Goal: Task Accomplishment & Management: Complete application form

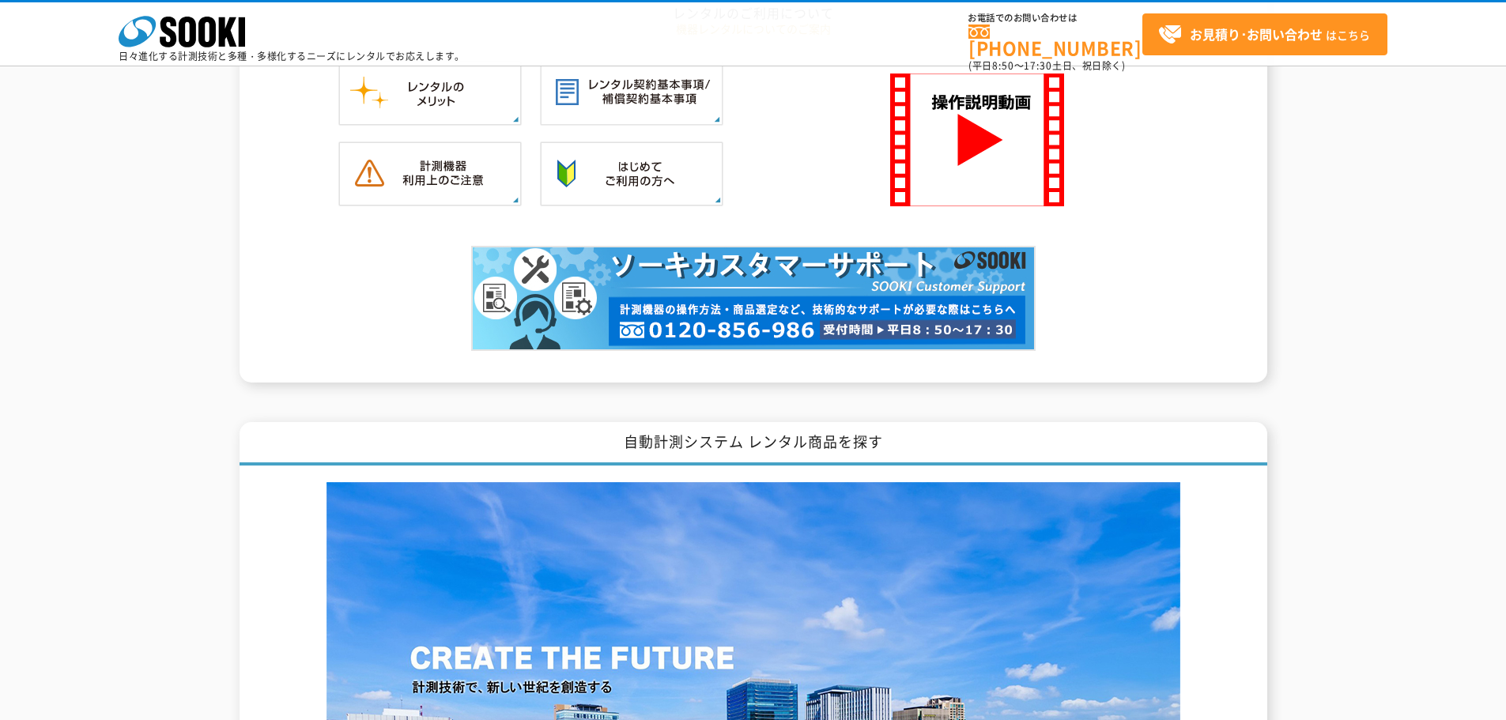
scroll to position [1646, 0]
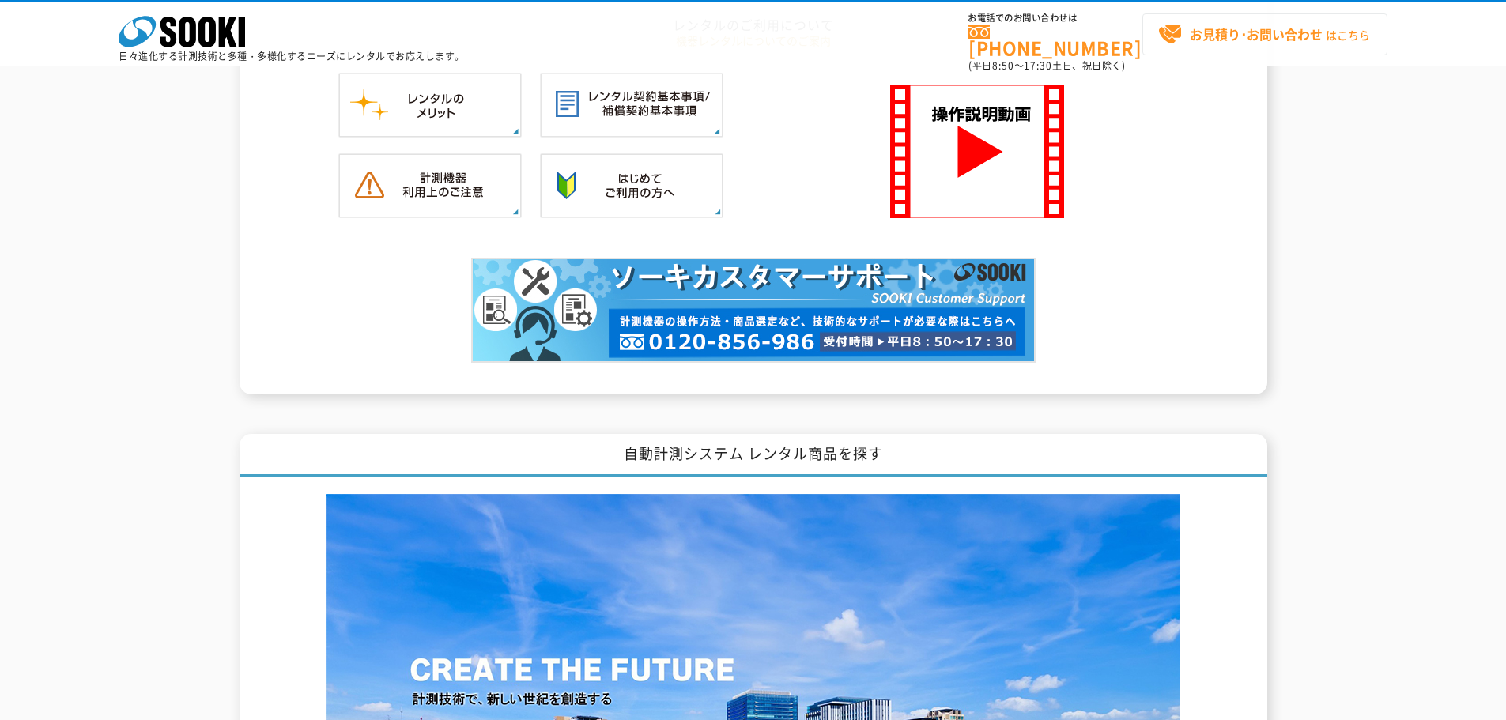
click at [1278, 28] on strong "お見積り･お問い合わせ" at bounding box center [1256, 34] width 133 height 19
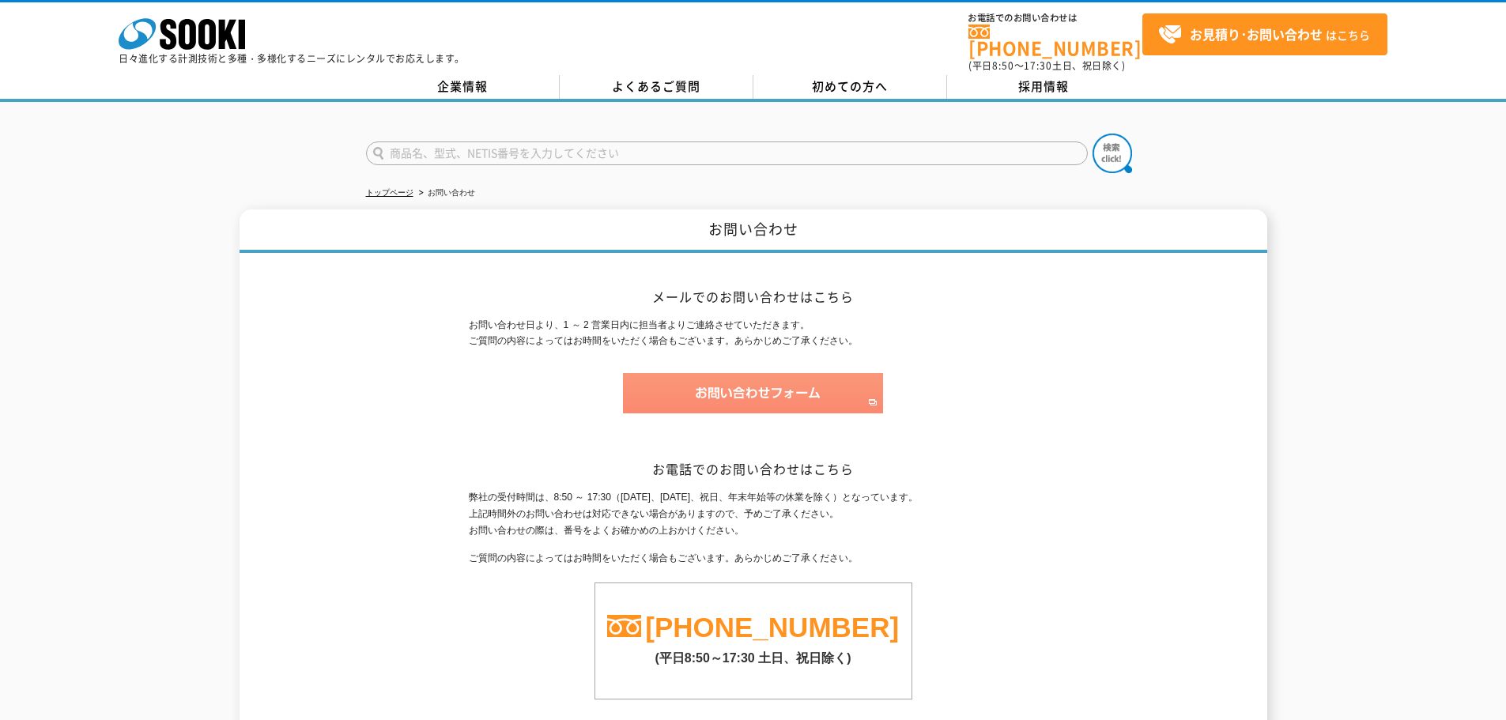
click at [742, 390] on img at bounding box center [753, 393] width 260 height 40
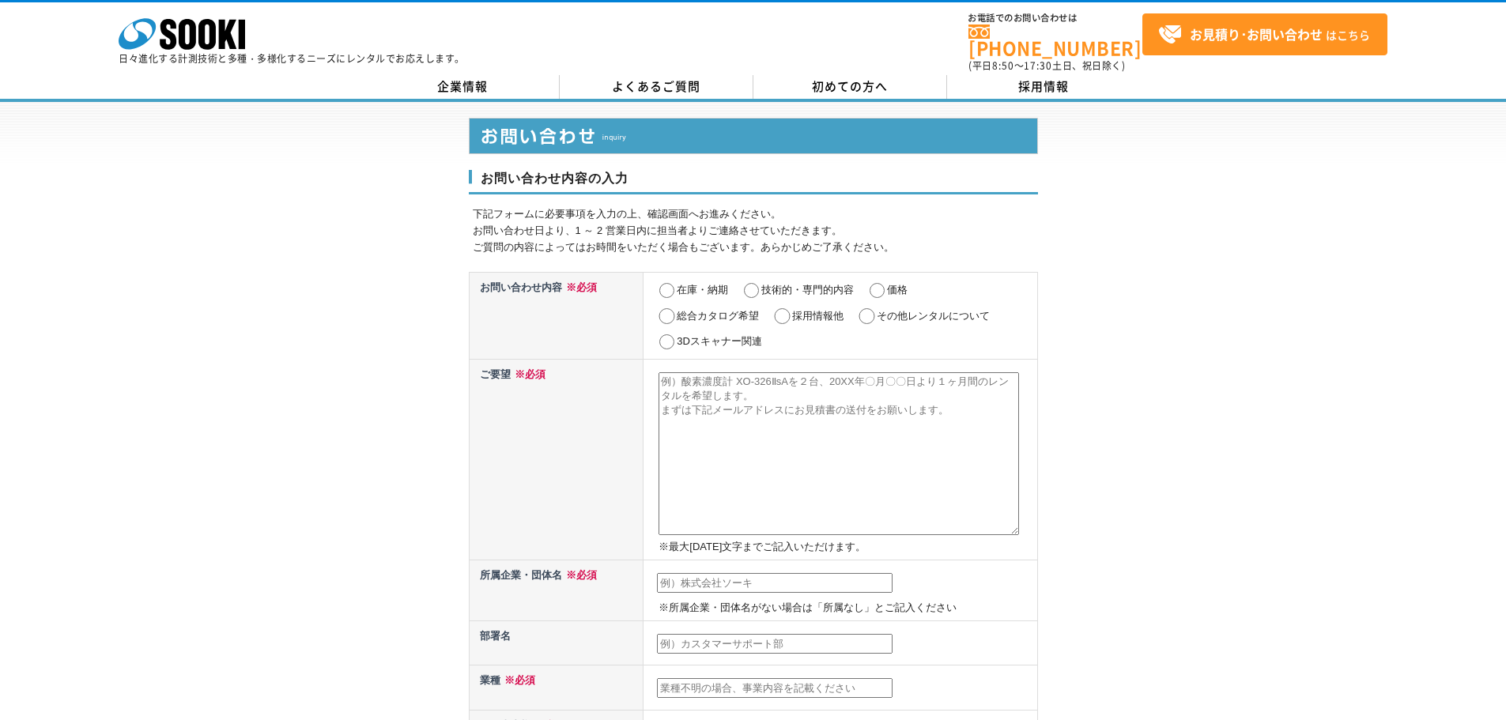
click at [753, 283] on input "技術的・専門的内容" at bounding box center [751, 291] width 20 height 16
radio input "true"
click at [686, 379] on textarea at bounding box center [838, 453] width 360 height 163
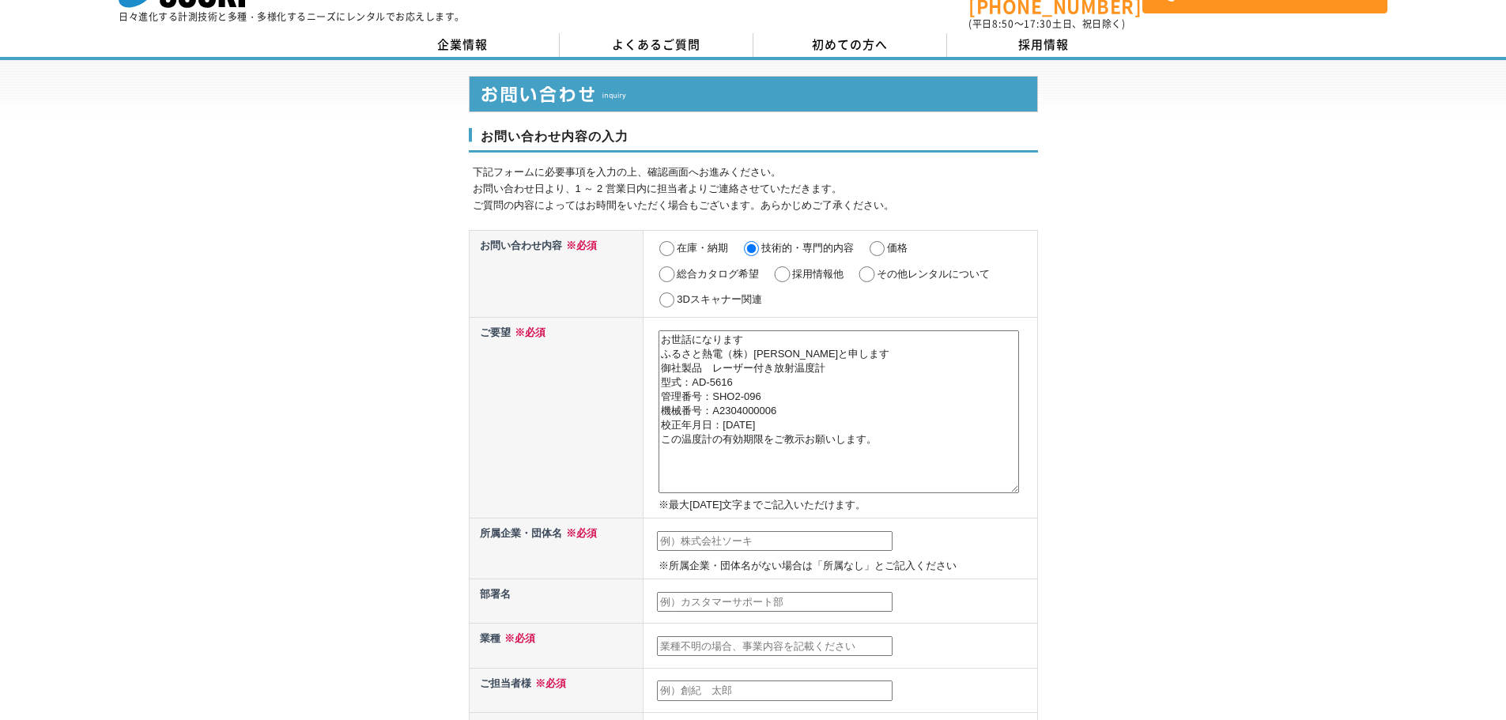
scroll to position [79, 0]
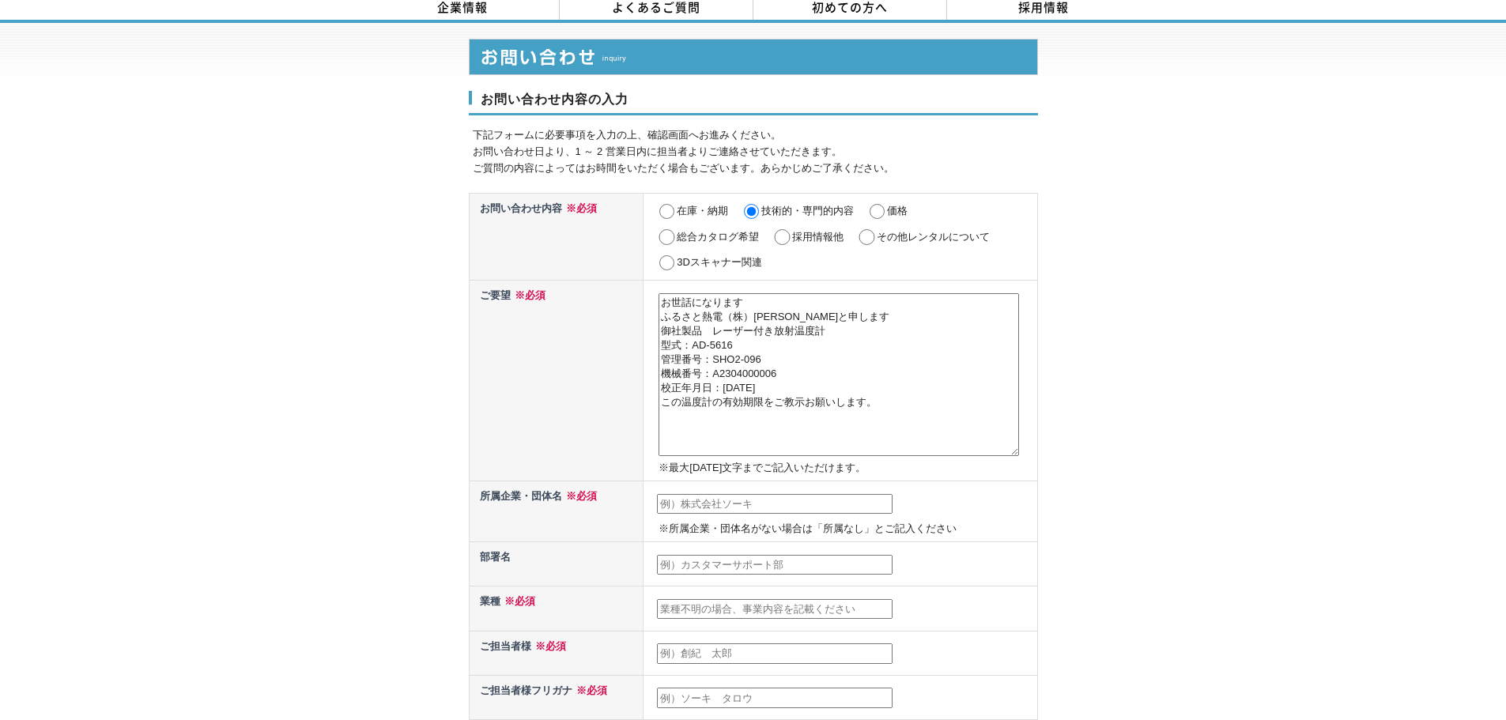
type textarea "お世話になります ふるさと熱電（株）永田と申します 御社製品　レーザー付き放射温度計 型式：AD-5616 管理番号：SHO2-096 機械番号：A23040…"
click at [681, 496] on input "text" at bounding box center [775, 504] width 236 height 21
type input "ふるさと熱電（株）"
click at [703, 555] on input "text" at bounding box center [775, 565] width 236 height 21
type input "技術部"
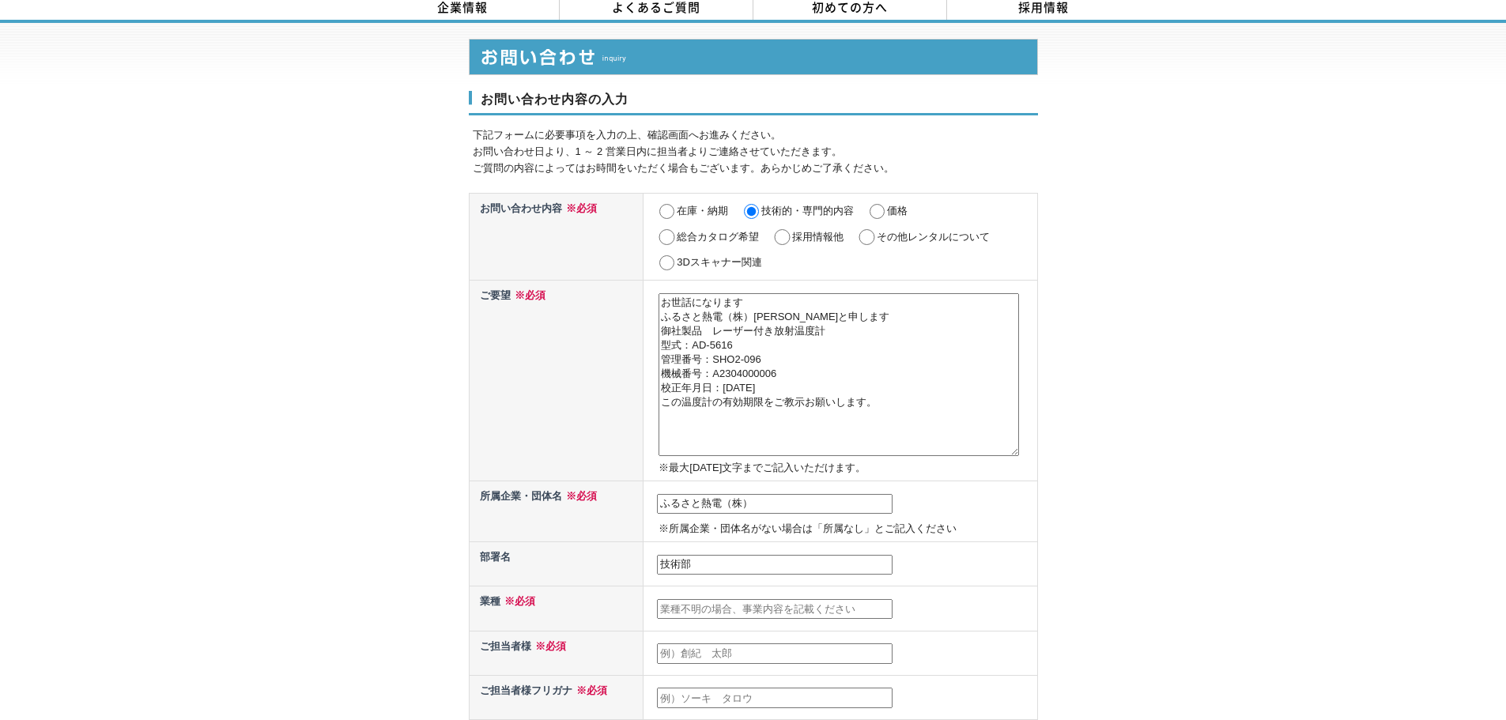
click at [676, 599] on input "text" at bounding box center [775, 609] width 236 height 21
type input "保守"
drag, startPoint x: 733, startPoint y: 602, endPoint x: 752, endPoint y: 612, distance: 21.2
click at [674, 643] on input "text" at bounding box center [775, 653] width 236 height 21
type input "永田　博文"
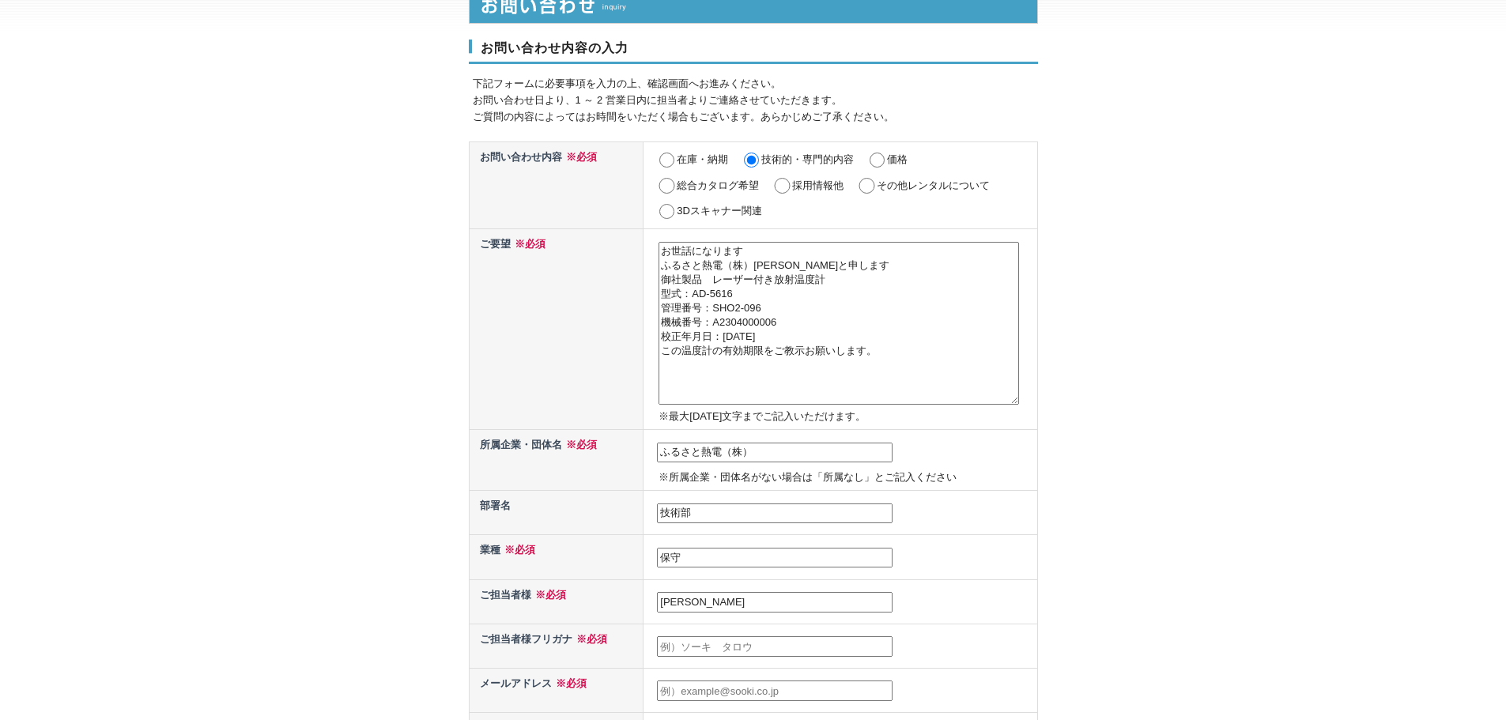
scroll to position [158, 0]
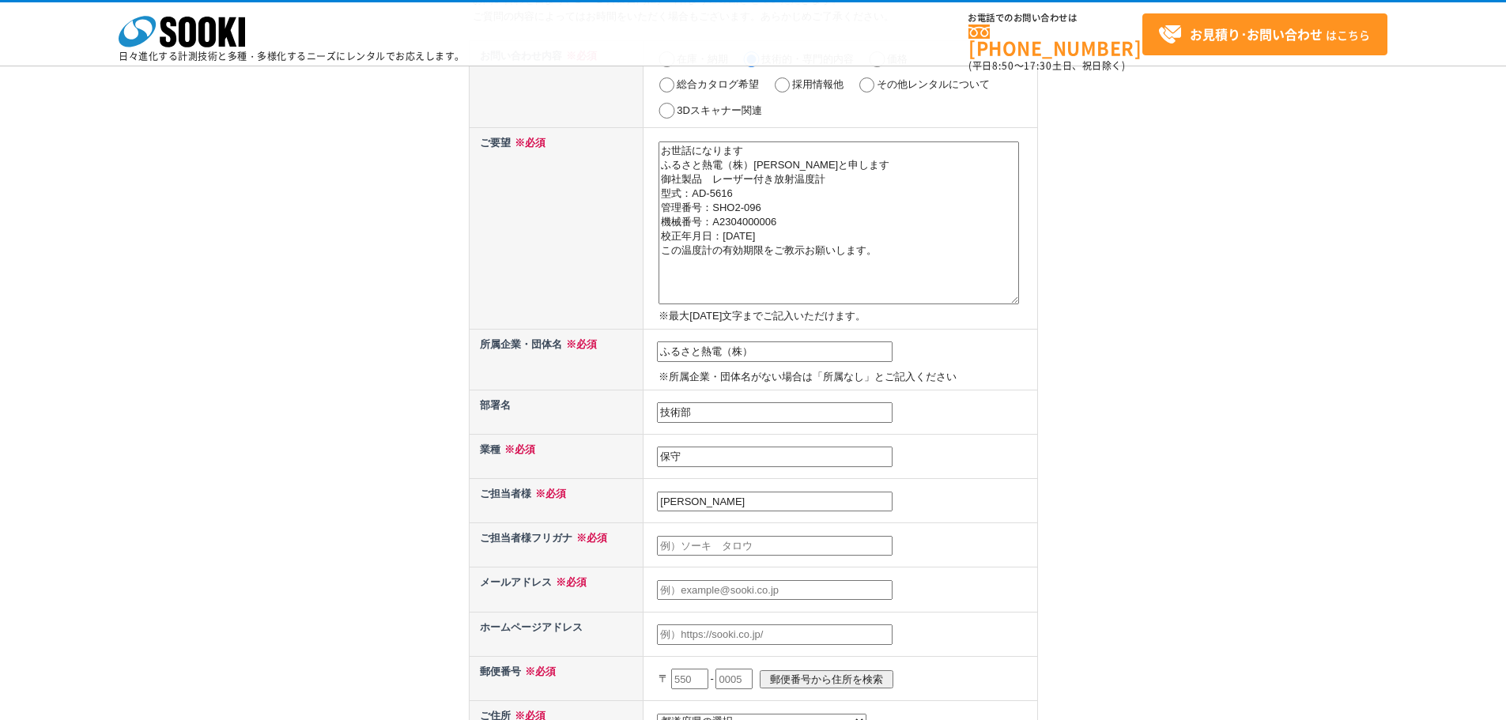
click at [698, 549] on input "text" at bounding box center [775, 546] width 236 height 21
type input "ナガタ　ヒロフミ"
click at [682, 588] on input "text" at bounding box center [775, 590] width 236 height 21
type input "h.nagata@furusato-nd.co.jp"
type input "865"
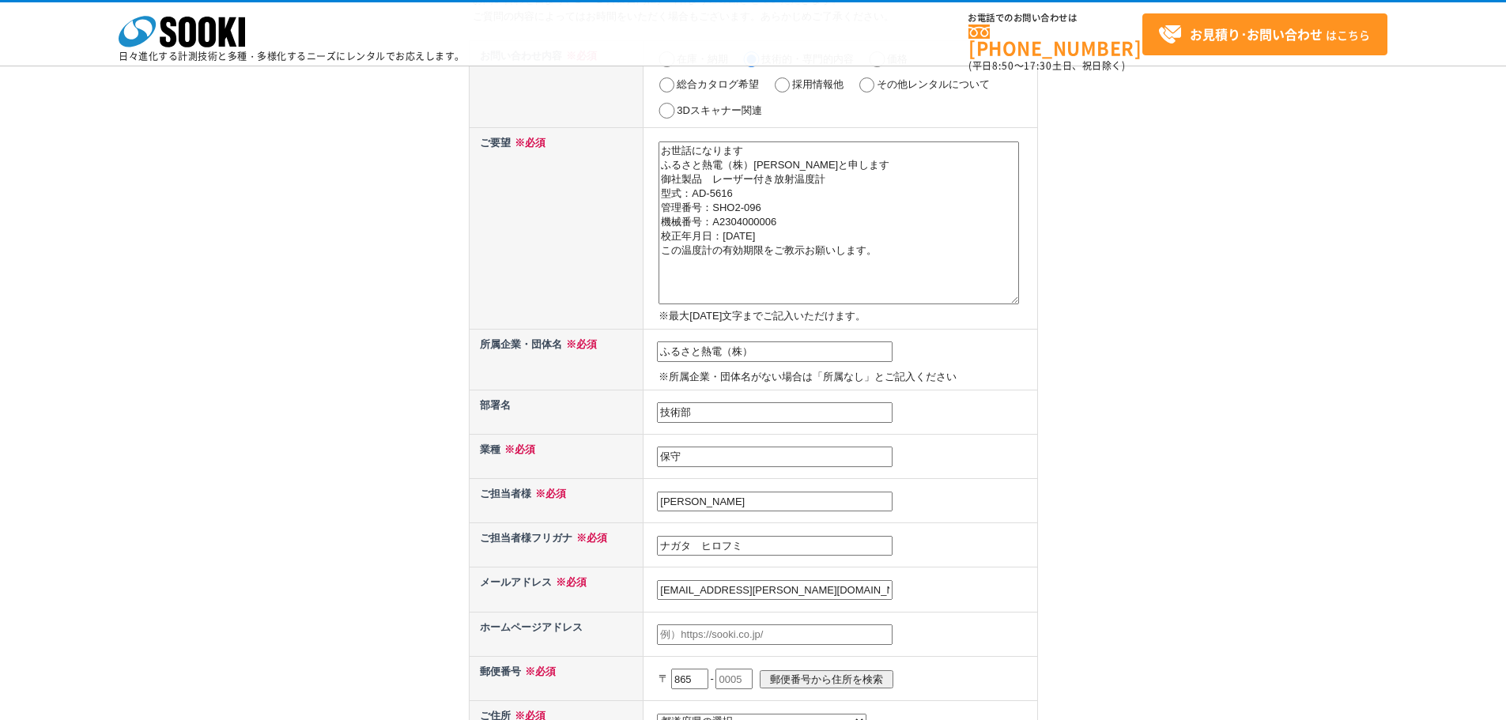
select select "43"
type input "玉名市中143-1"
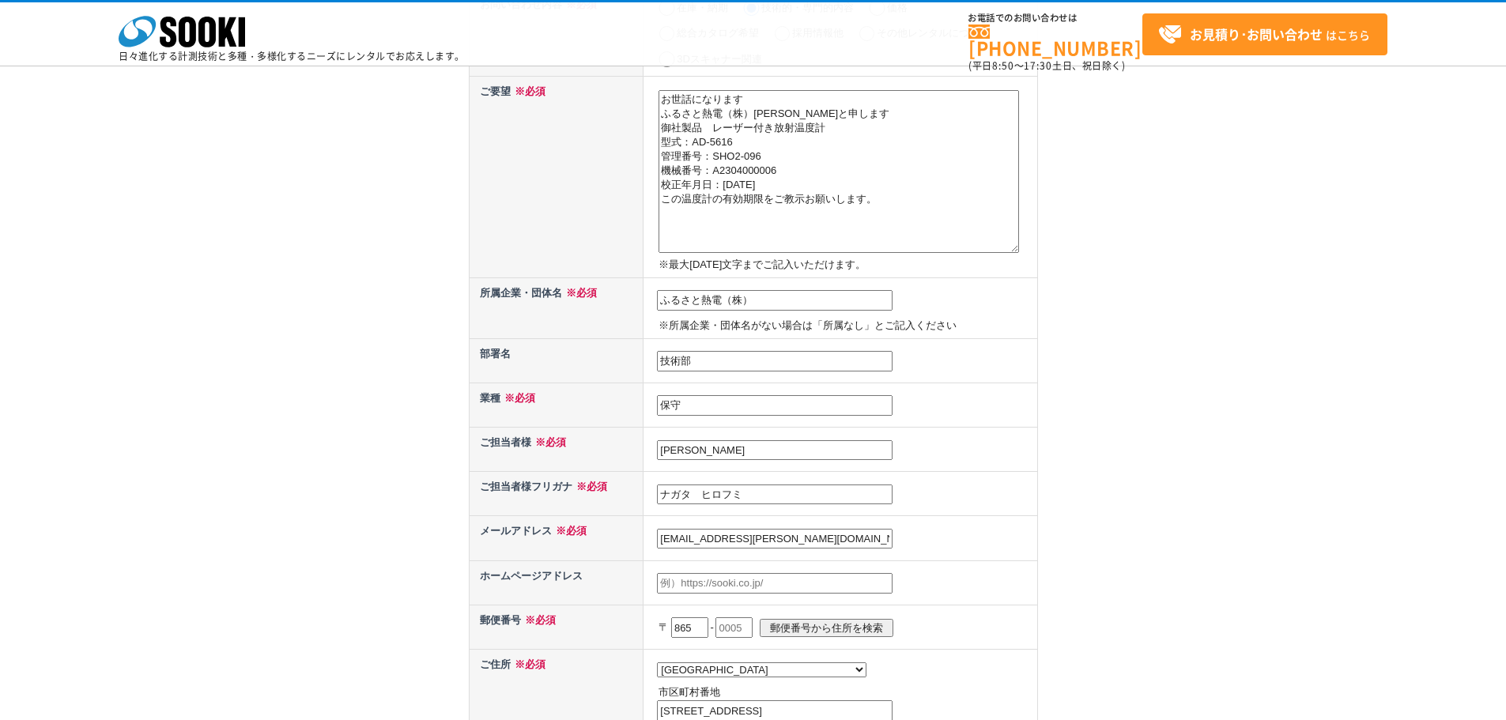
scroll to position [237, 0]
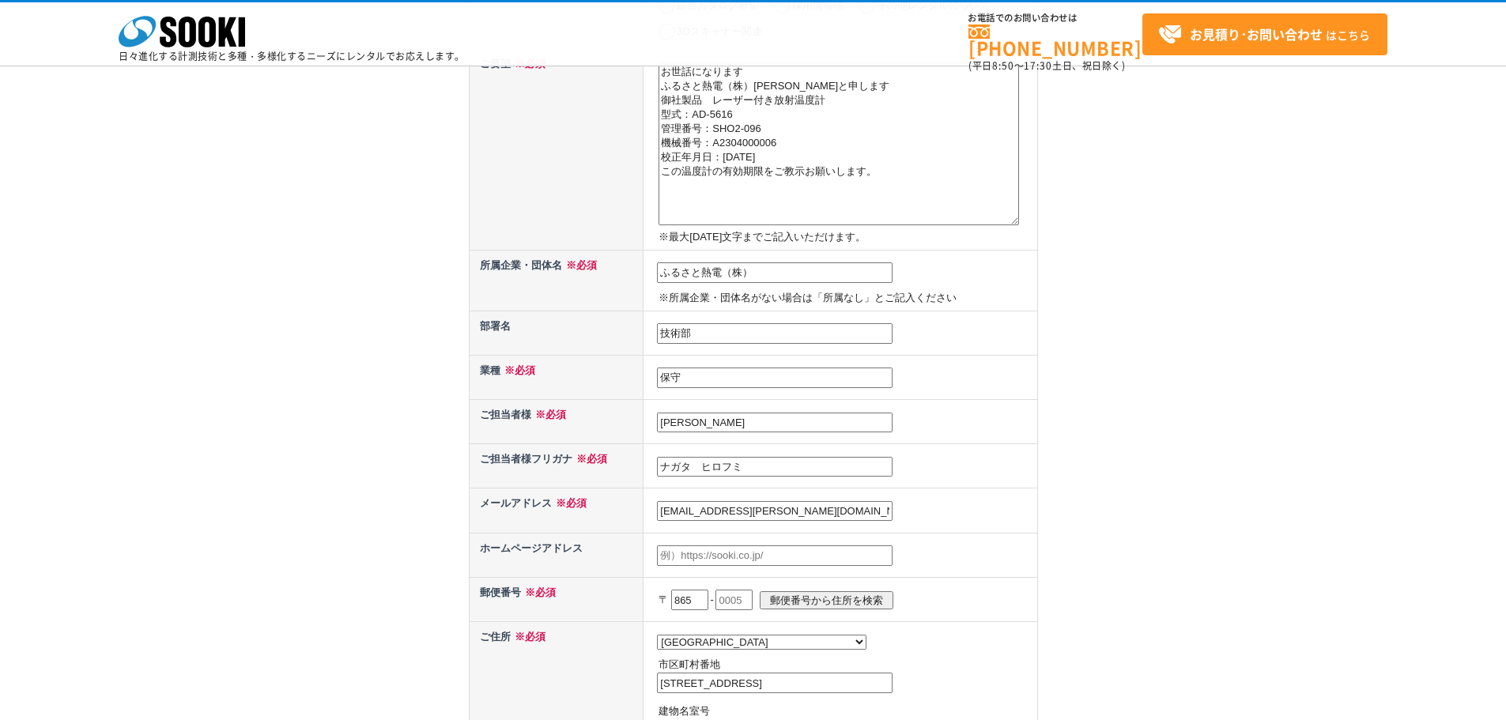
click at [752, 595] on input "text" at bounding box center [733, 600] width 37 height 21
type input "2504"
click at [825, 597] on input "郵便番号から住所を検索" at bounding box center [827, 600] width 134 height 18
select select
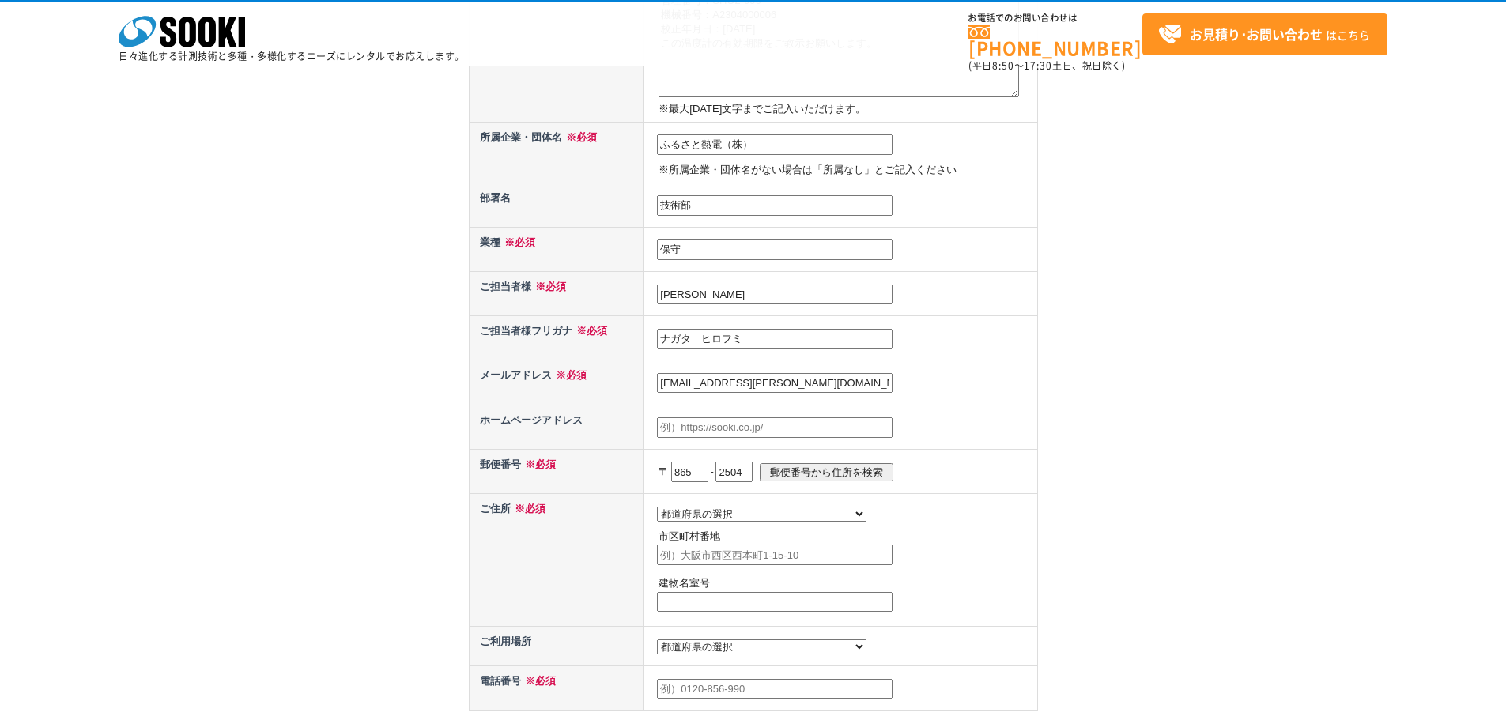
scroll to position [395, 0]
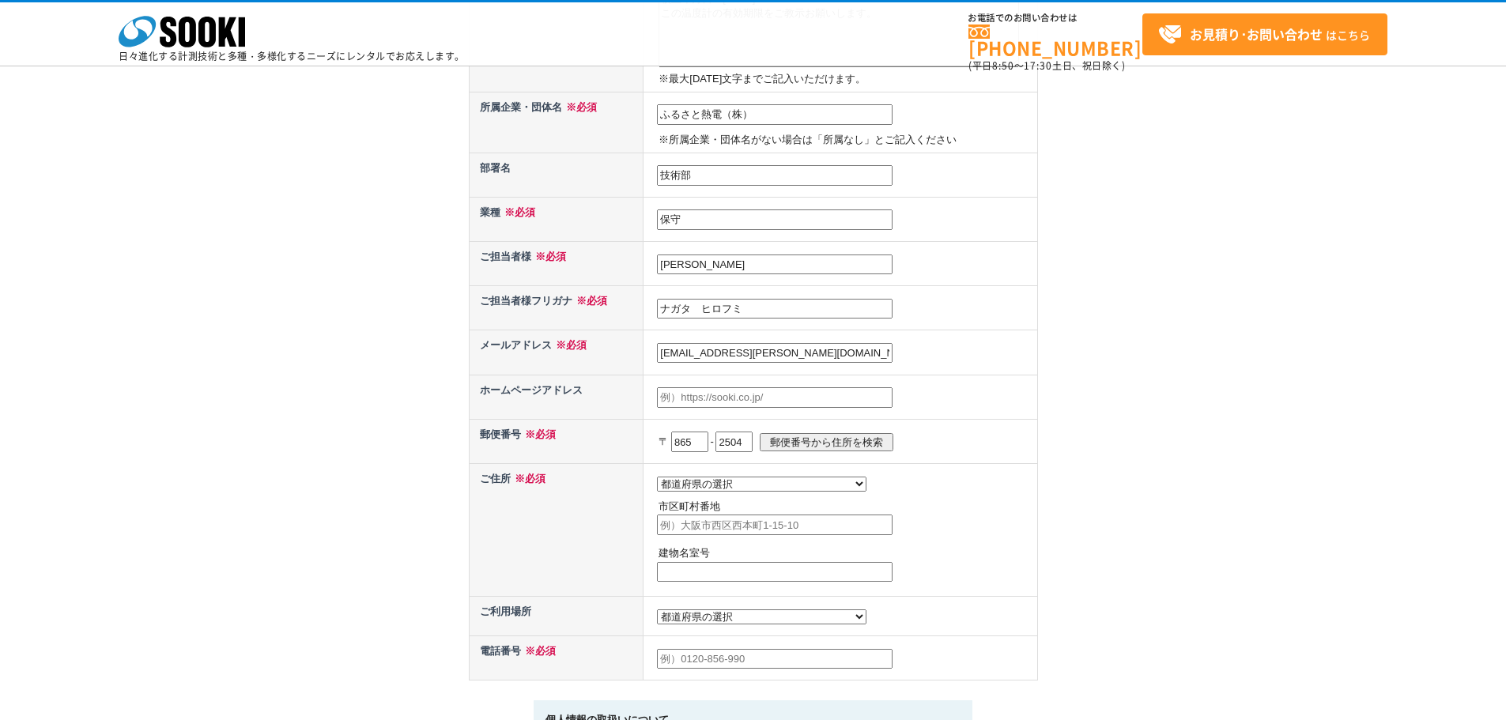
click at [741, 489] on select "都道府県の選択 北海道 青森県 岩手県 宮城県 秋田県 山形県 福島県 茨城県 栃木県 群馬県 埼玉県 千葉県 東京都 神奈川県 新潟県 富山県 石川県 福井…" at bounding box center [761, 484] width 209 height 15
select select "43"
click at [657, 477] on select "都道府県の選択 北海道 青森県 岩手県 宮城県 秋田県 山形県 福島県 茨城県 栃木県 群馬県 埼玉県 千葉県 東京都 神奈川県 新潟県 富山県 石川県 福井…" at bounding box center [761, 484] width 209 height 15
click at [679, 528] on input "text" at bounding box center [775, 525] width 236 height 21
type input "a"
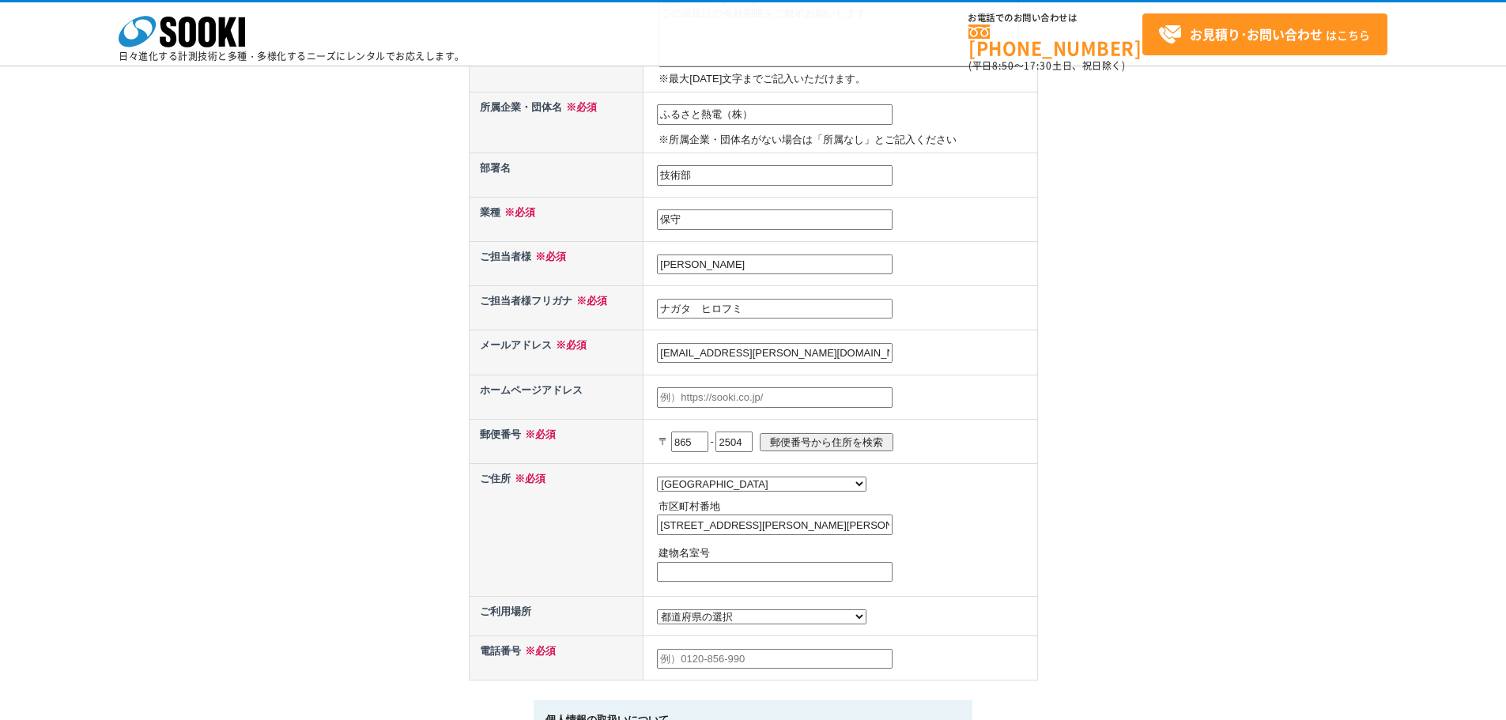
type input "阿蘇郡小国町大字西里字山際3075"
click at [687, 575] on input "text" at bounding box center [775, 572] width 236 height 21
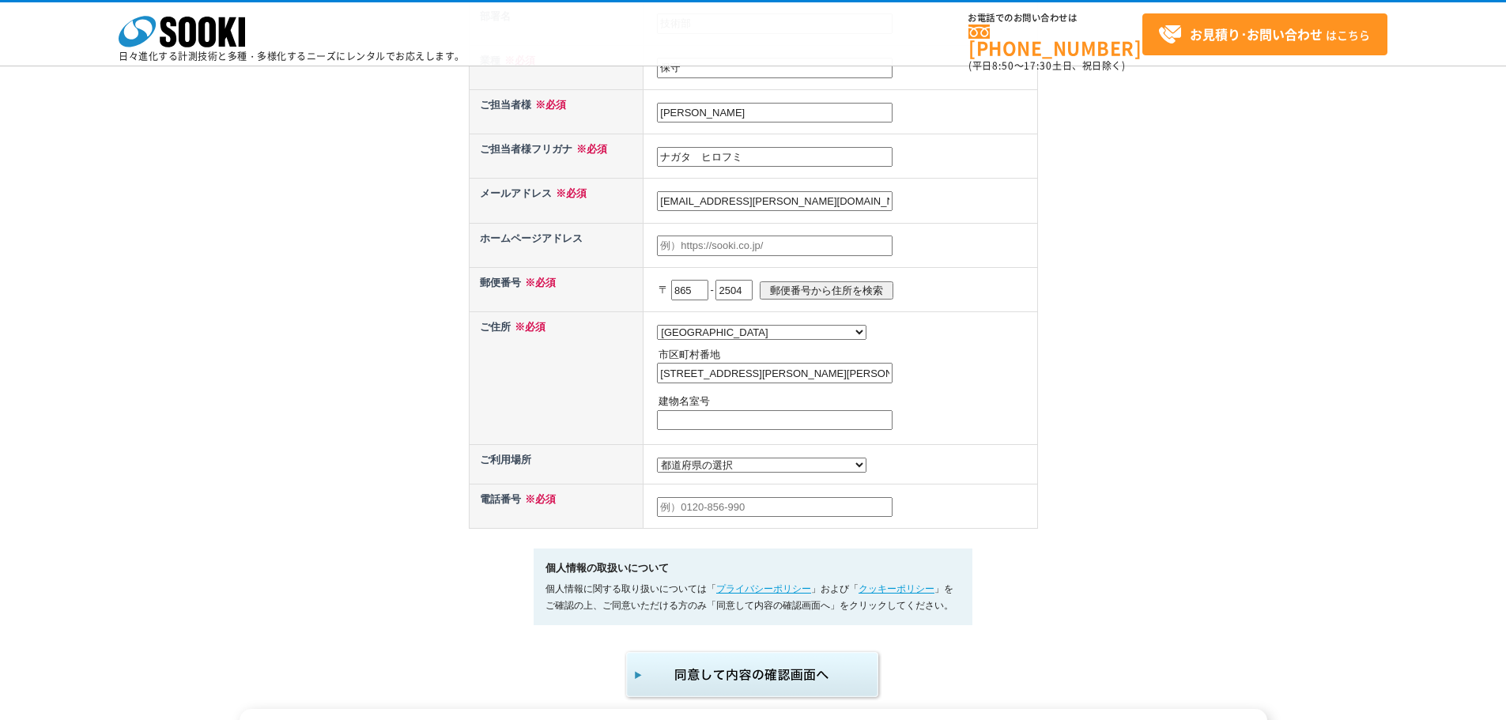
scroll to position [553, 0]
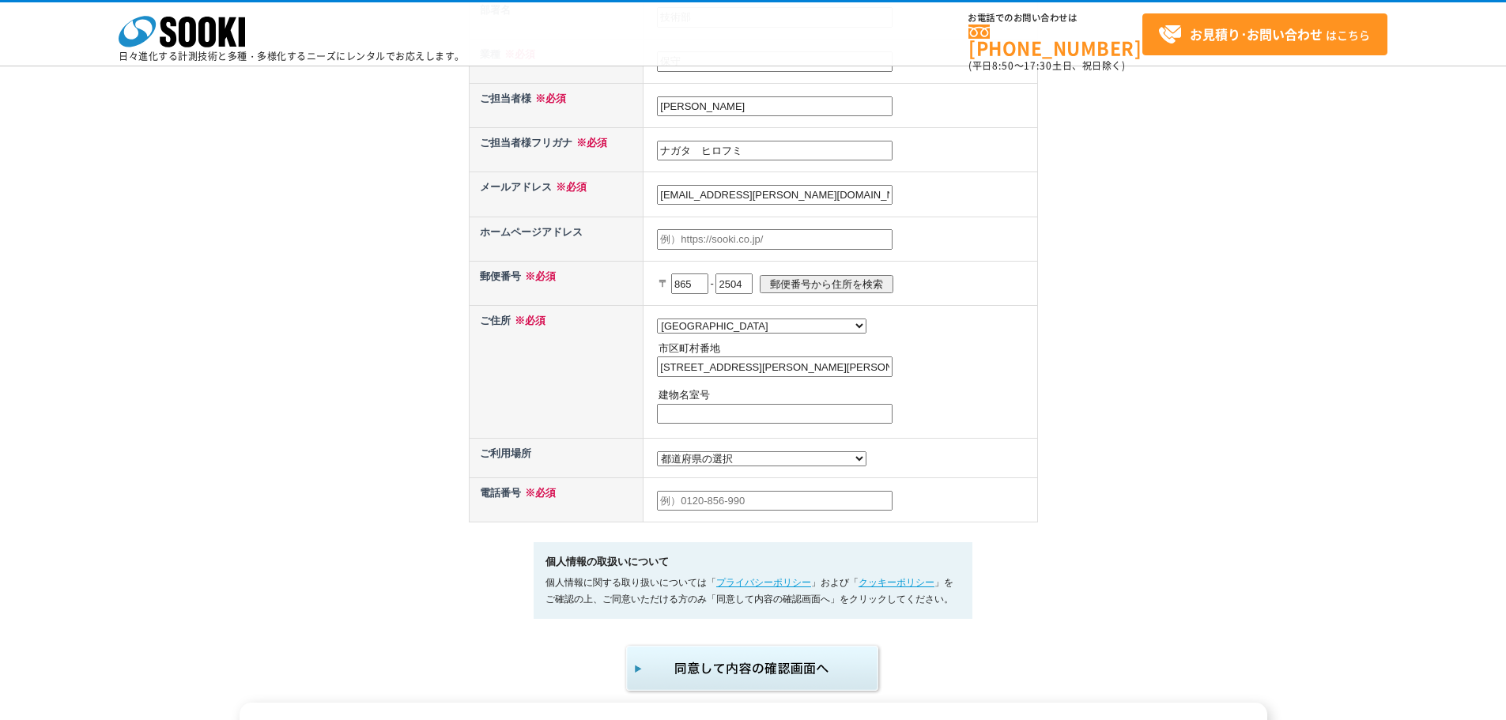
click at [740, 466] on select "都道府県の選択 利用場所未定 北海道 青森県 岩手県 宮城県 秋田県 山形県 福島県 茨城県 栃木県 群馬県 埼玉県 千葉県 東京都 神奈川県 新潟県 富山県…" at bounding box center [761, 458] width 209 height 15
select select "43"
click at [657, 455] on select "都道府県の選択 利用場所未定 北海道 青森県 岩手県 宮城県 秋田県 山形県 福島県 茨城県 栃木県 群馬県 埼玉県 千葉県 東京都 神奈川県 新潟県 富山県…" at bounding box center [761, 458] width 209 height 15
click at [684, 507] on input "text" at bounding box center [775, 501] width 236 height 21
click at [683, 536] on form "お問い合わせ内容 ※必須 在庫・納期 技術的・専門的内容 価格 総合カタログ希望 採用情報他 その他レンタルについて 3Dスキャナー関連 ご要望 ※必須 お世…" at bounding box center [753, 170] width 569 height 1050
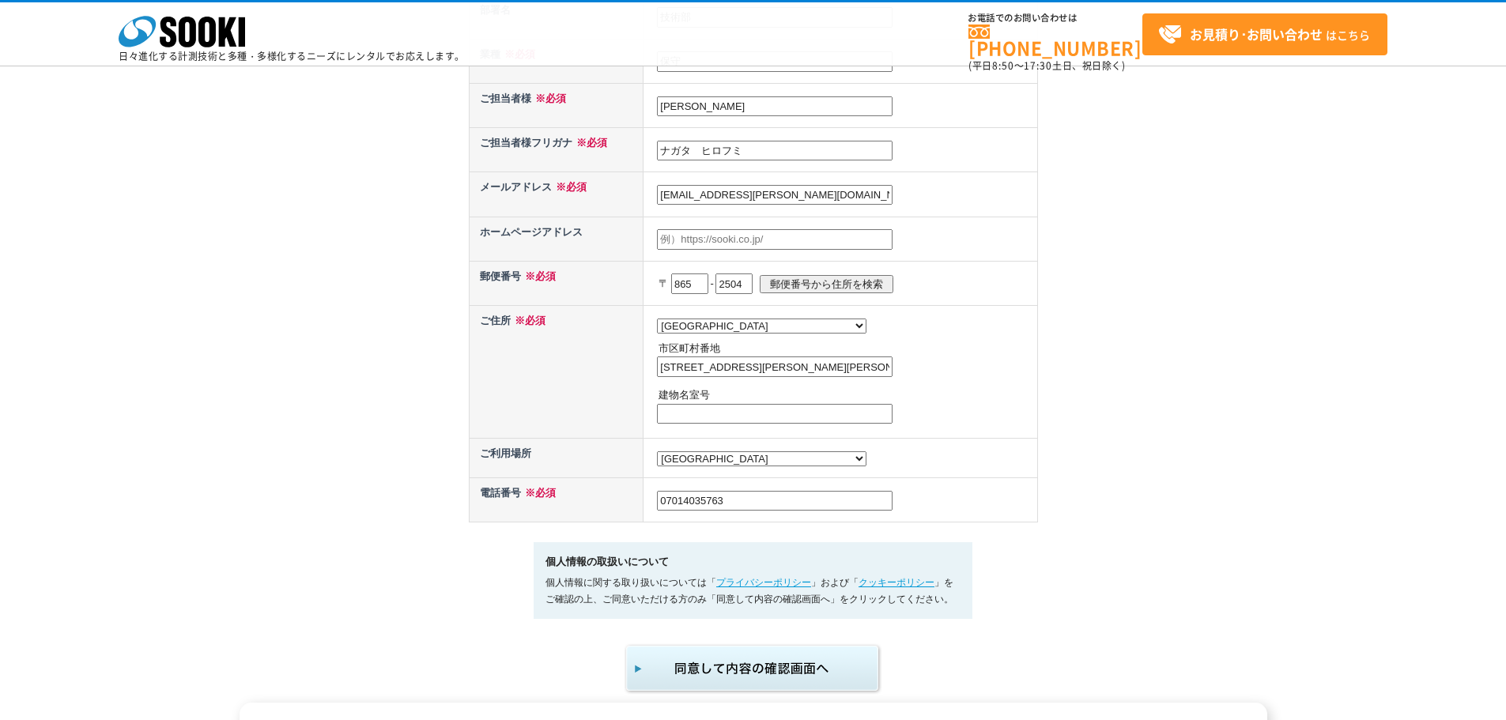
click at [680, 507] on input "07014035763" at bounding box center [775, 501] width 236 height 21
drag, startPoint x: 708, startPoint y: 505, endPoint x: 722, endPoint y: 517, distance: 18.5
click at [710, 505] on input "070-14035763" at bounding box center [775, 501] width 236 height 21
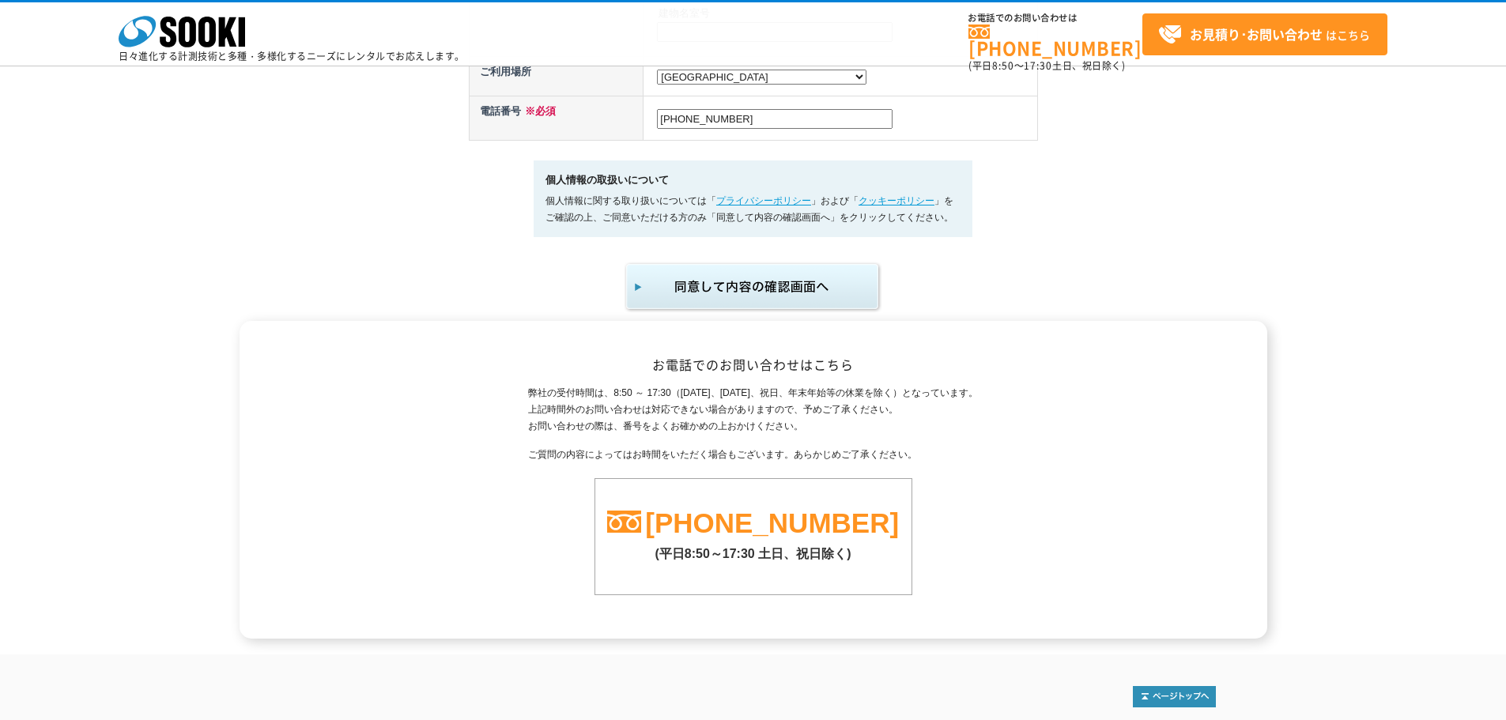
scroll to position [770, 0]
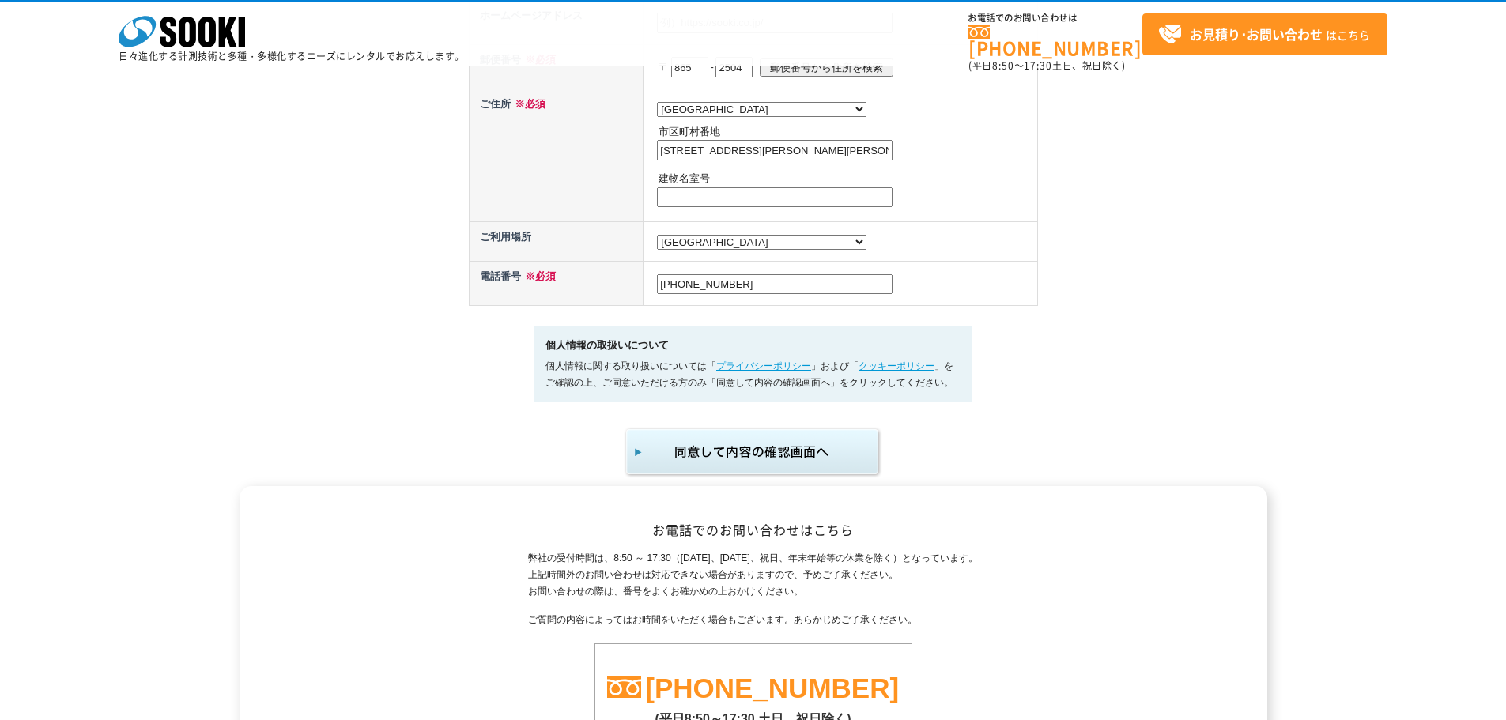
type input "070-1403-5763"
click at [760, 464] on img "submit" at bounding box center [753, 452] width 259 height 52
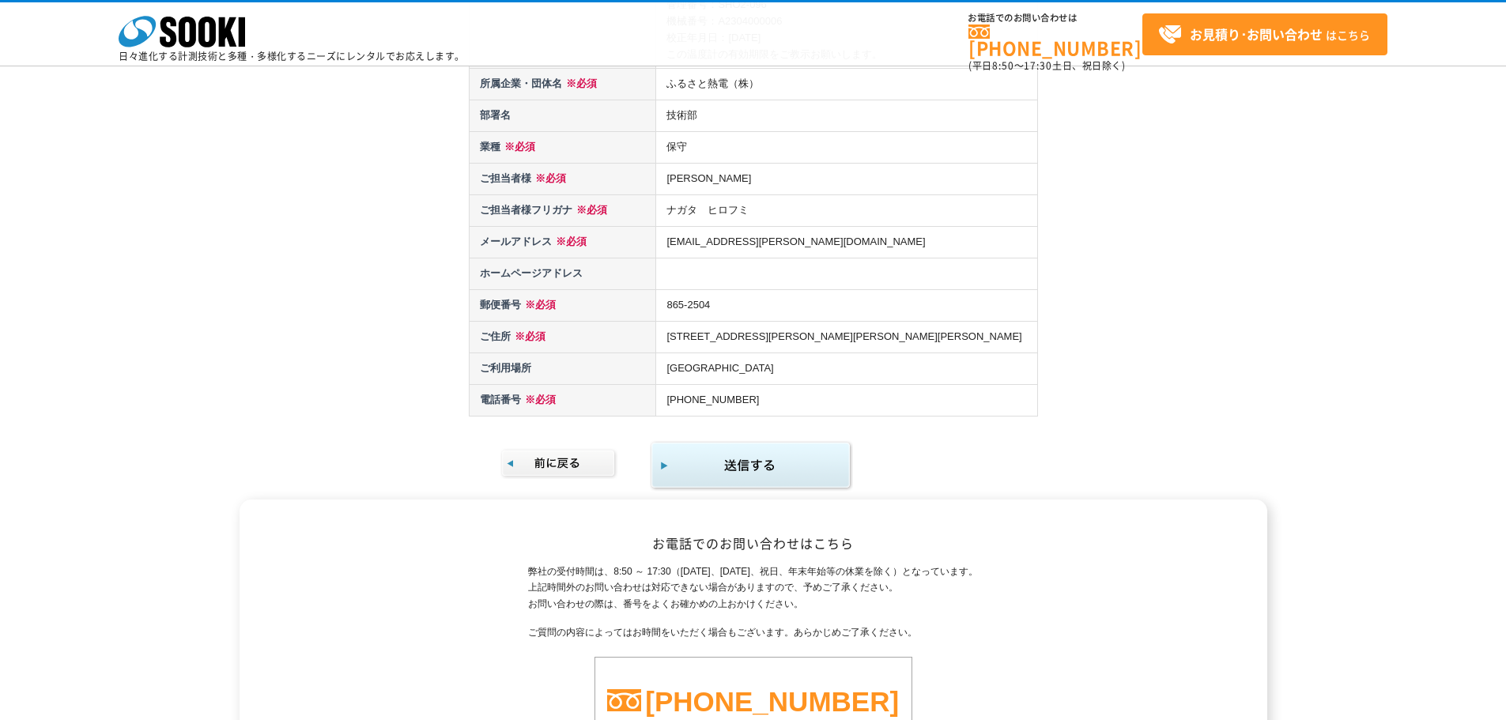
scroll to position [316, 0]
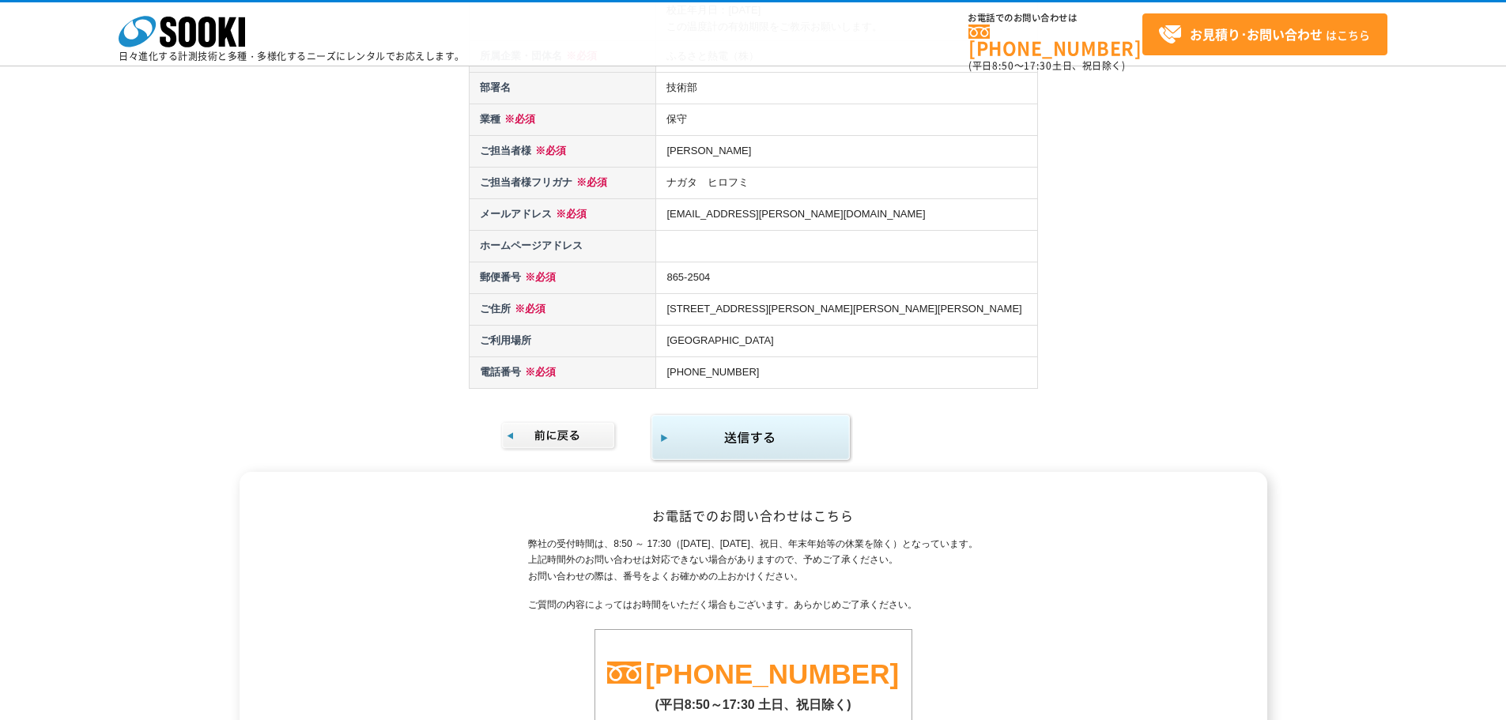
click at [741, 443] on img "submit" at bounding box center [751, 438] width 203 height 51
